Goal: Task Accomplishment & Management: Complete application form

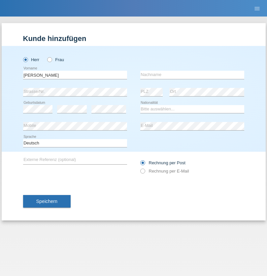
type input "[PERSON_NAME]"
click at [192, 75] on input "text" at bounding box center [192, 75] width 104 height 8
type input "Rünzi"
select select "CH"
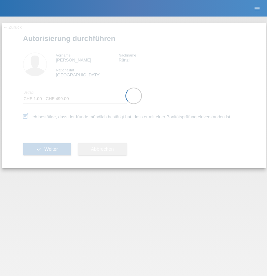
select select "1"
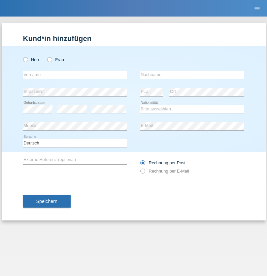
radio input "true"
select select "RS"
select select "C"
select select "08"
select select "10"
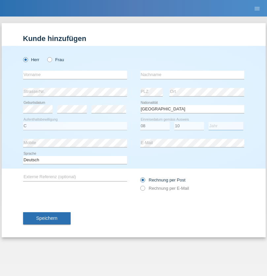
select select "2006"
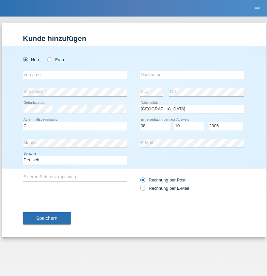
select select "en"
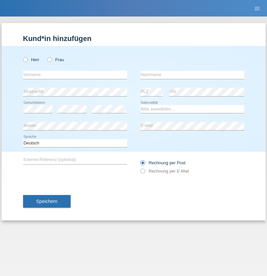
radio input "true"
click at [75, 75] on input "text" at bounding box center [75, 75] width 104 height 8
type input "Sladjan"
click at [192, 75] on input "text" at bounding box center [192, 75] width 104 height 8
type input "Pejic"
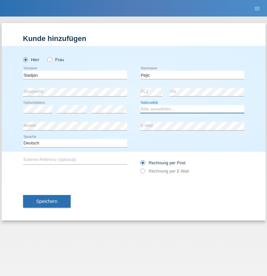
select select "CH"
radio input "true"
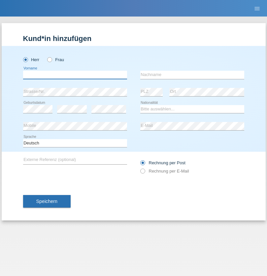
click at [75, 75] on input "text" at bounding box center [75, 75] width 104 height 8
type input "Mohammad Qais"
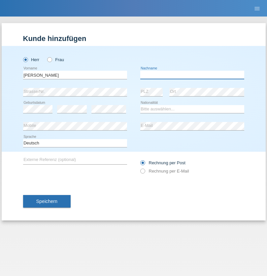
click at [192, 75] on input "text" at bounding box center [192, 75] width 104 height 8
type input "Nemani"
select select "AF"
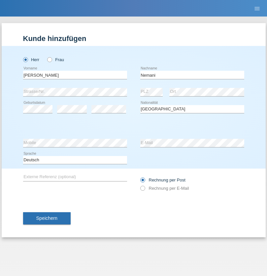
select select "C"
select select "02"
select select "01"
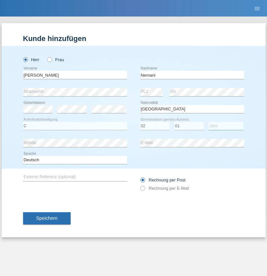
select select "2021"
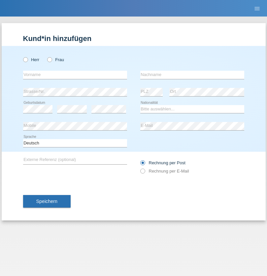
radio input "true"
